Goal: Contribute content: Add original content to the website for others to see

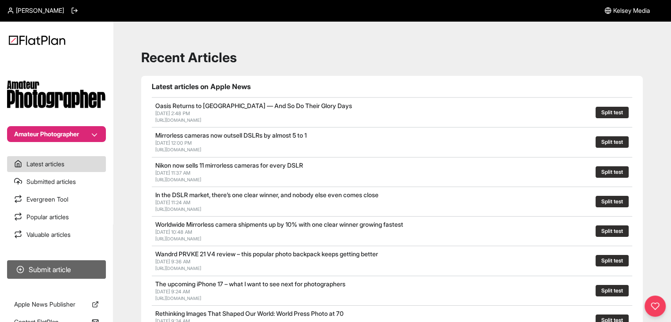
click at [67, 262] on button "Submit article" at bounding box center [56, 269] width 99 height 19
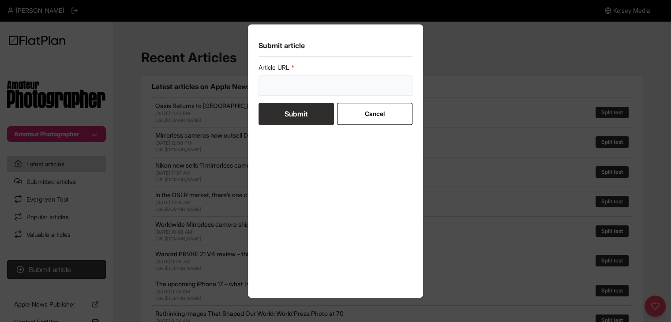
click at [279, 93] on input "url" at bounding box center [335, 85] width 154 height 20
paste input "https://amateurphotographer.com/buying-advice/best-camera-bags/"
type input "https://amateurphotographer.com/buying-advice/best-camera-bags/"
click at [284, 118] on button "Submit" at bounding box center [295, 114] width 75 height 22
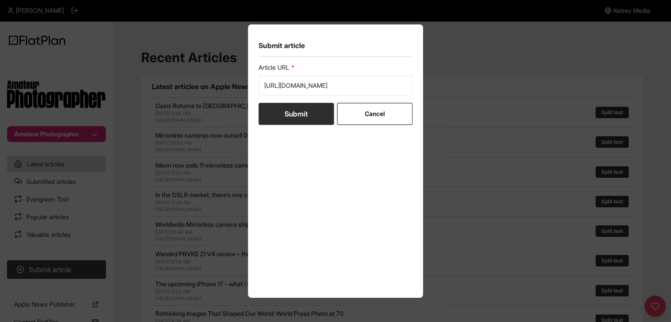
scroll to position [0, 0]
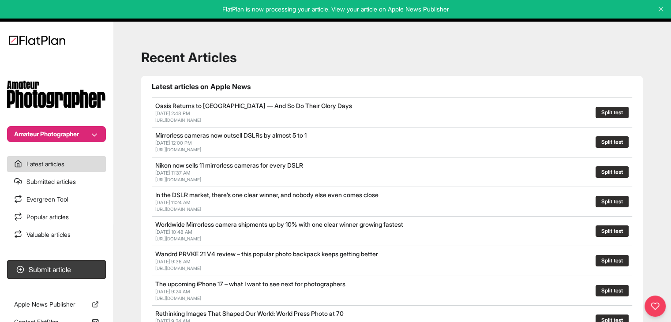
click at [89, 266] on button "Submit article" at bounding box center [56, 269] width 99 height 19
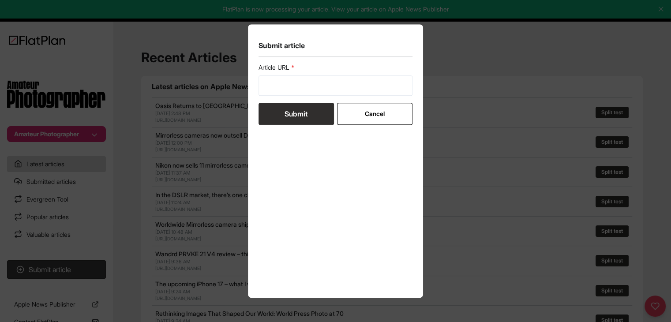
click at [317, 64] on label "Article URL" at bounding box center [335, 67] width 154 height 9
click at [317, 62] on section "Submit article Article URL Submit Cancel" at bounding box center [336, 160] width 176 height 273
click at [318, 74] on div "Article URL" at bounding box center [335, 79] width 154 height 33
click at [319, 83] on input "url" at bounding box center [335, 85] width 154 height 20
paste input "https://amateurphotographer.com/buying-advice/best-lenses-for-astrophotography/"
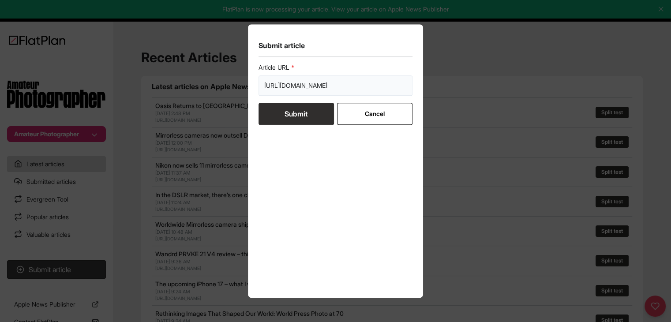
scroll to position [0, 104]
type input "https://amateurphotographer.com/buying-advice/best-lenses-for-astrophotography/"
click at [314, 109] on button "Submit" at bounding box center [295, 114] width 75 height 22
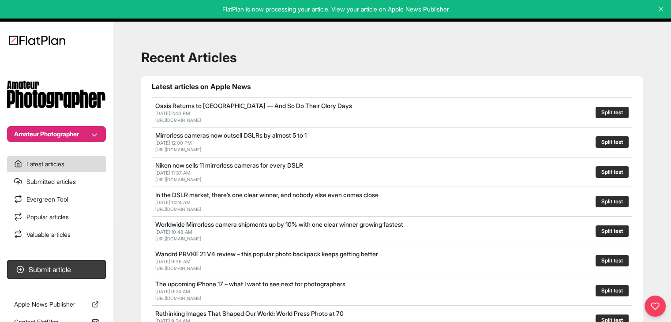
click at [94, 130] on button "Amateur Photographer" at bounding box center [56, 134] width 99 height 16
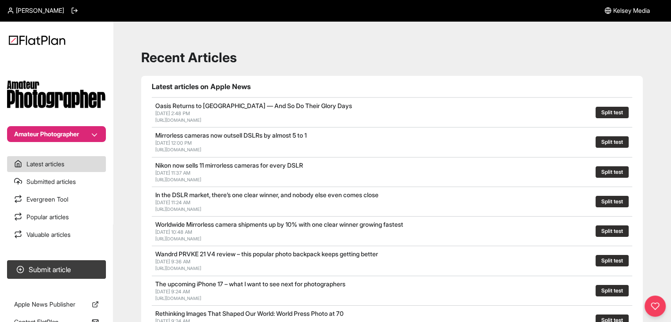
click at [355, 306] on div "The upcoming iPhone 17 – what I want to see next for photographers Sep 3, 2025,…" at bounding box center [392, 291] width 480 height 30
click at [74, 129] on button "Amateur Photographer" at bounding box center [56, 134] width 99 height 16
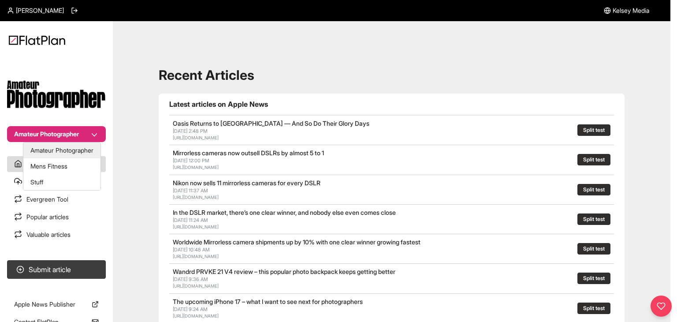
click at [74, 154] on button "Amateur Photographer" at bounding box center [61, 150] width 77 height 16
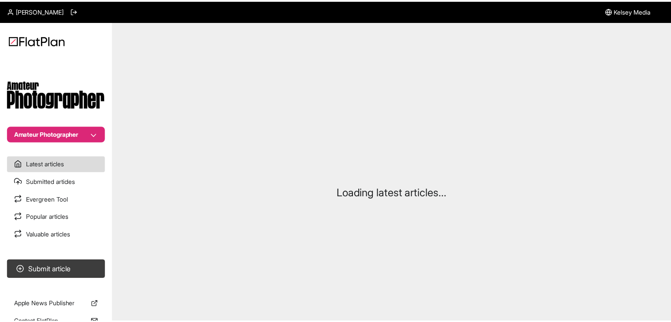
scroll to position [16, 0]
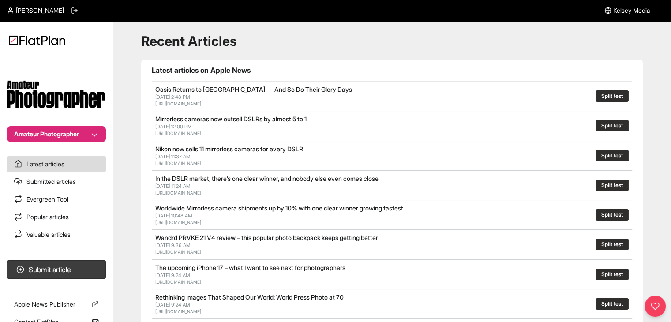
click at [275, 49] on h1 "Recent Articles" at bounding box center [391, 41] width 501 height 16
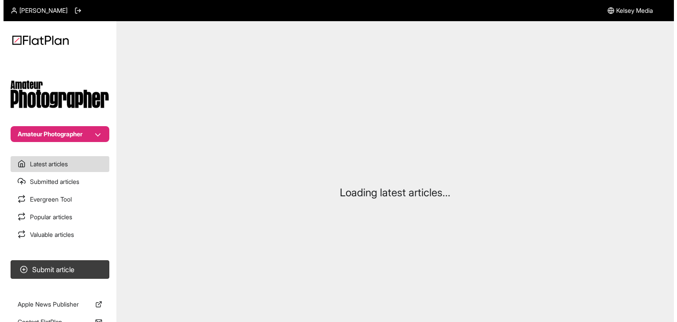
scroll to position [16, 0]
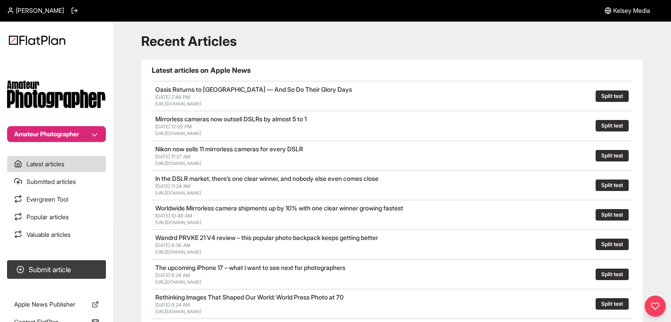
click at [101, 129] on button "Amateur Photographer" at bounding box center [56, 134] width 99 height 16
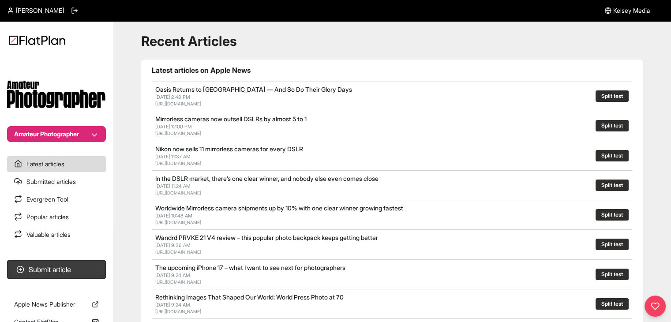
click at [95, 128] on button "Amateur Photographer" at bounding box center [56, 134] width 99 height 16
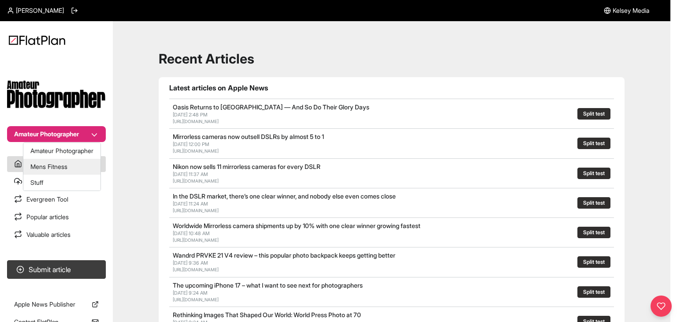
click at [94, 161] on button "Mens Fitness" at bounding box center [61, 167] width 77 height 16
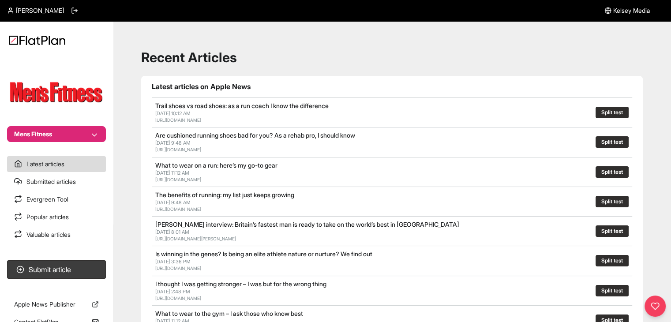
click at [94, 120] on section "Mens Fitness" at bounding box center [56, 99] width 113 height 86
click at [92, 125] on section "Mens Fitness" at bounding box center [56, 99] width 113 height 86
click at [91, 133] on button "Mens Fitness" at bounding box center [56, 134] width 99 height 16
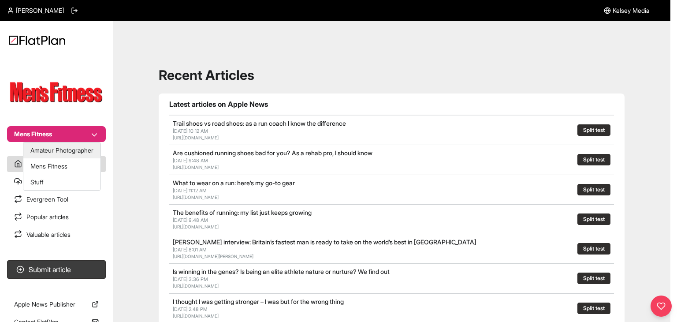
click at [84, 146] on button "Amateur Photographer" at bounding box center [61, 150] width 77 height 16
